Goal: Navigation & Orientation: Find specific page/section

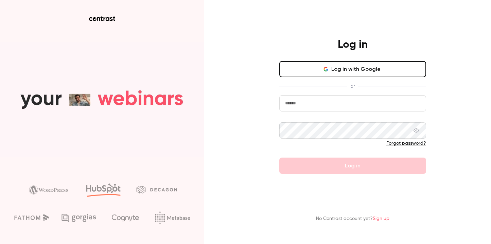
click at [347, 68] on button "Log in with Google" at bounding box center [352, 69] width 147 height 16
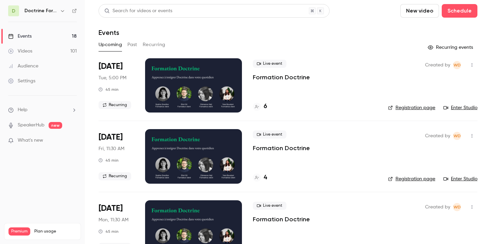
click at [65, 35] on link "Events 18" at bounding box center [42, 36] width 85 height 15
click at [55, 9] on h6 "Doctrine Formation Avocats" at bounding box center [40, 10] width 33 height 7
click at [61, 10] on icon "button" at bounding box center [62, 11] width 3 height 2
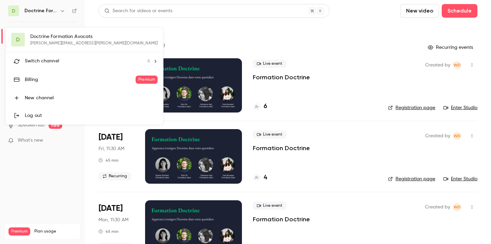
click at [53, 62] on span "Switch channel" at bounding box center [42, 61] width 34 height 7
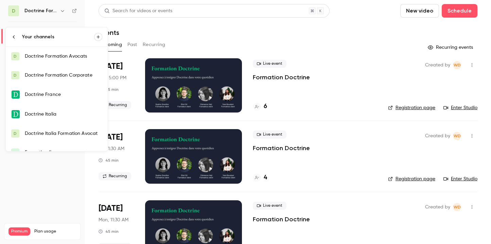
scroll to position [11, 0]
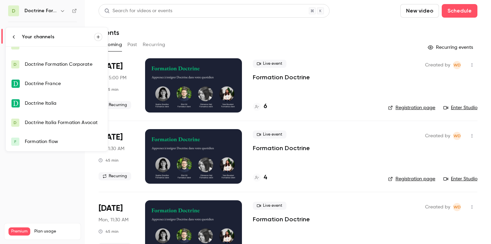
click at [51, 140] on div "Formation flow" at bounding box center [63, 142] width 77 height 7
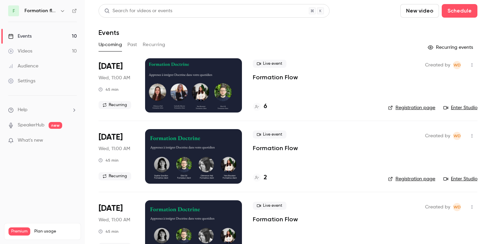
click at [423, 106] on link "Registration page" at bounding box center [411, 108] width 47 height 7
